Goal: Task Accomplishment & Management: Use online tool/utility

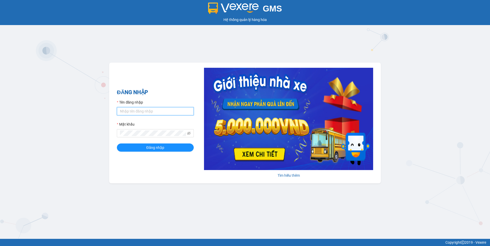
type input "nthanh.hhg"
click at [143, 143] on form "Tên đăng nhập nthanh.hhg Mật khẩu Đăng nhập" at bounding box center [155, 126] width 77 height 52
click at [147, 147] on span "Đăng nhập" at bounding box center [155, 148] width 18 height 6
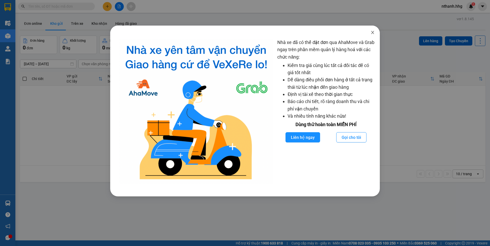
click at [373, 32] on icon "close" at bounding box center [372, 32] width 3 height 3
